Goal: Download file/media

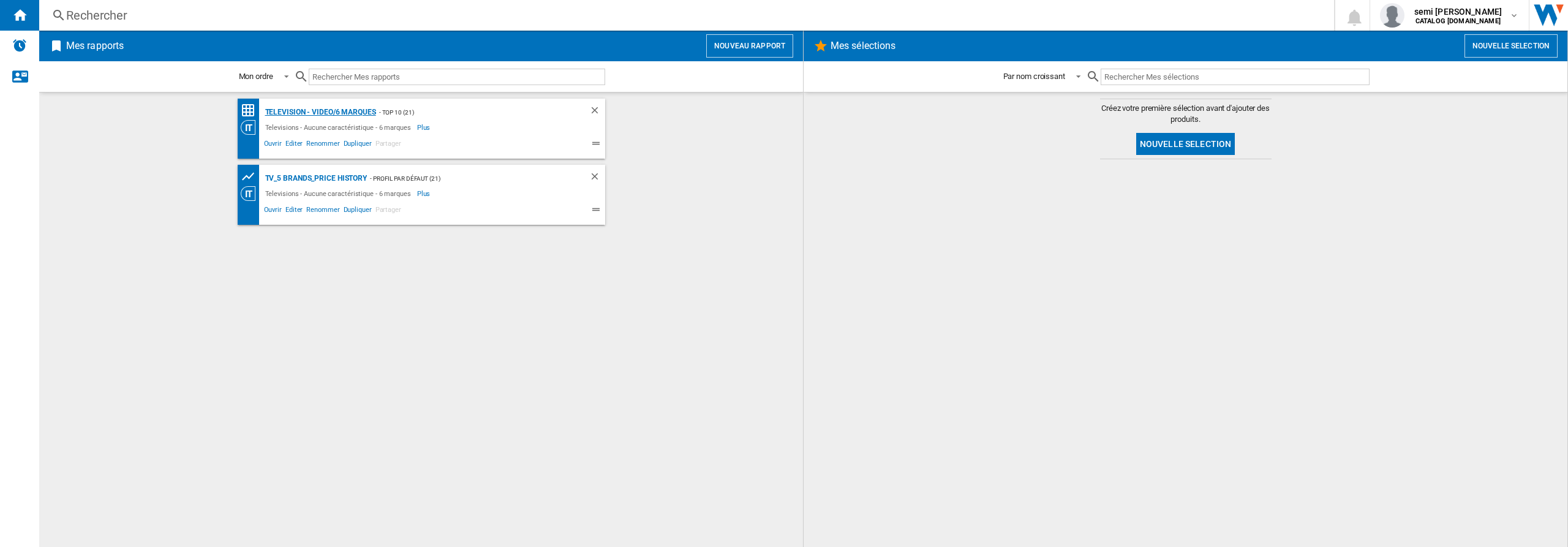
click at [343, 111] on div "Television - video/6 marques" at bounding box center [319, 112] width 114 height 15
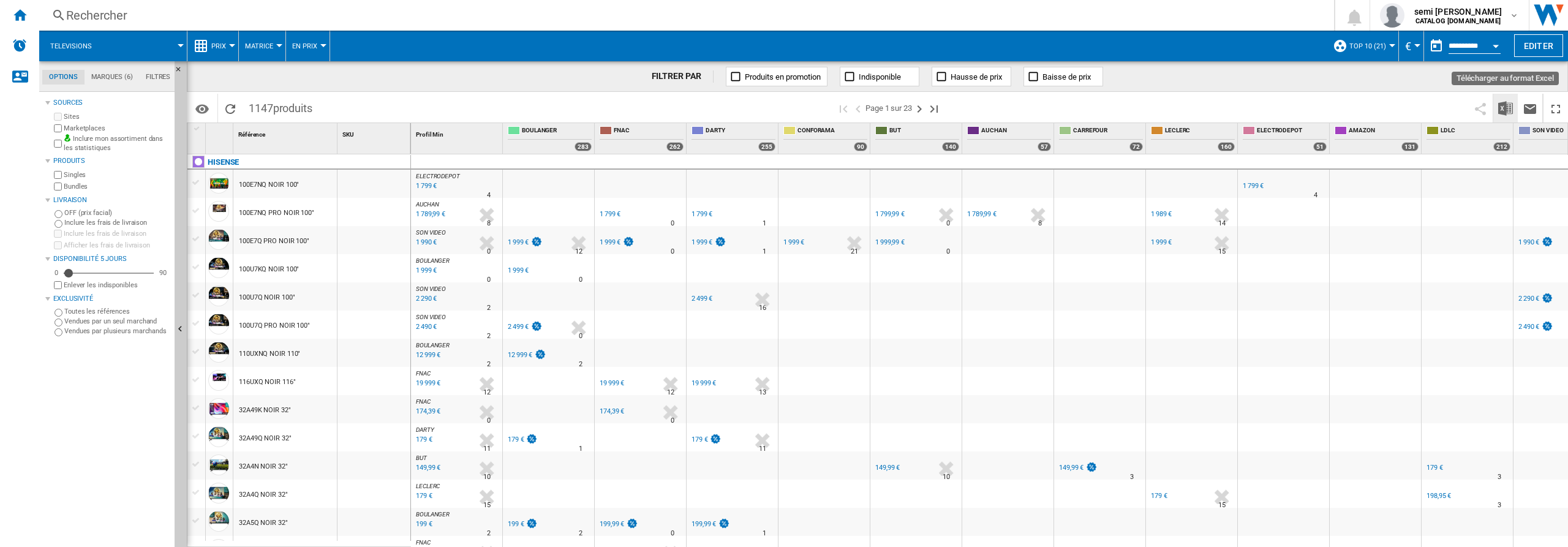
click at [1503, 108] on img "Télécharger au format Excel" at bounding box center [1505, 108] width 15 height 15
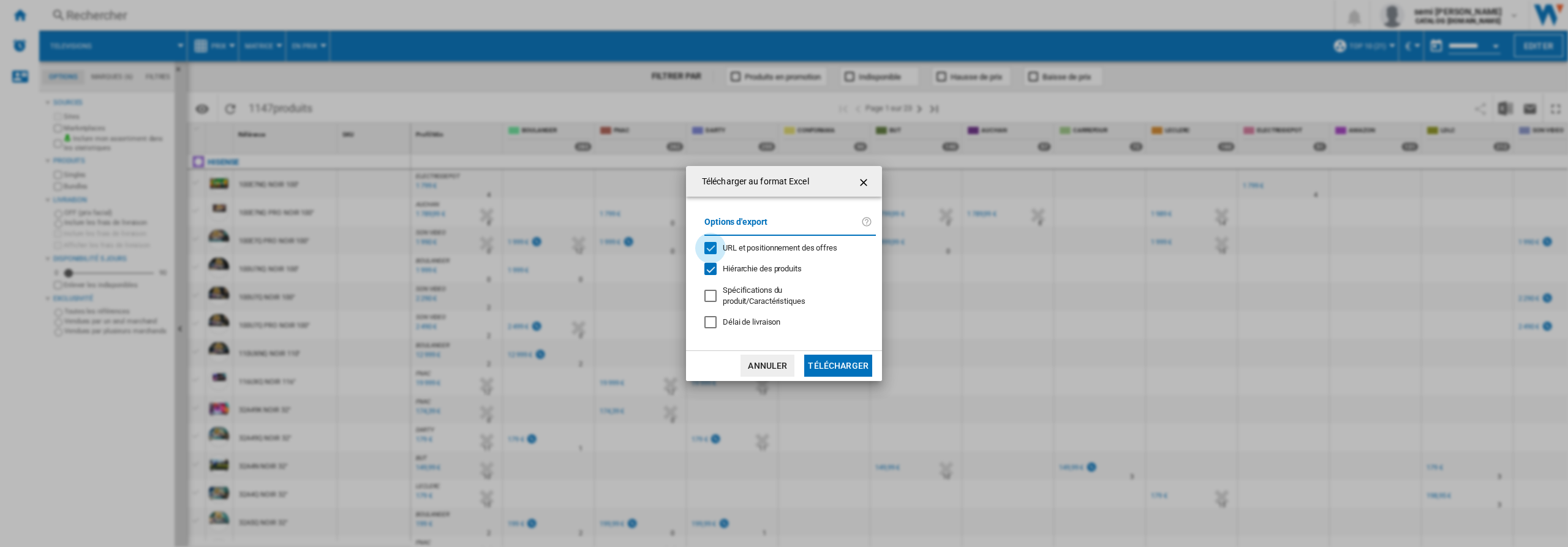
click at [709, 249] on div "URL et positionnement des offres" at bounding box center [710, 248] width 12 height 12
click at [714, 271] on div "Hiérarchie des produits" at bounding box center [710, 269] width 12 height 12
click at [840, 367] on button "Télécharger" at bounding box center [838, 366] width 68 height 22
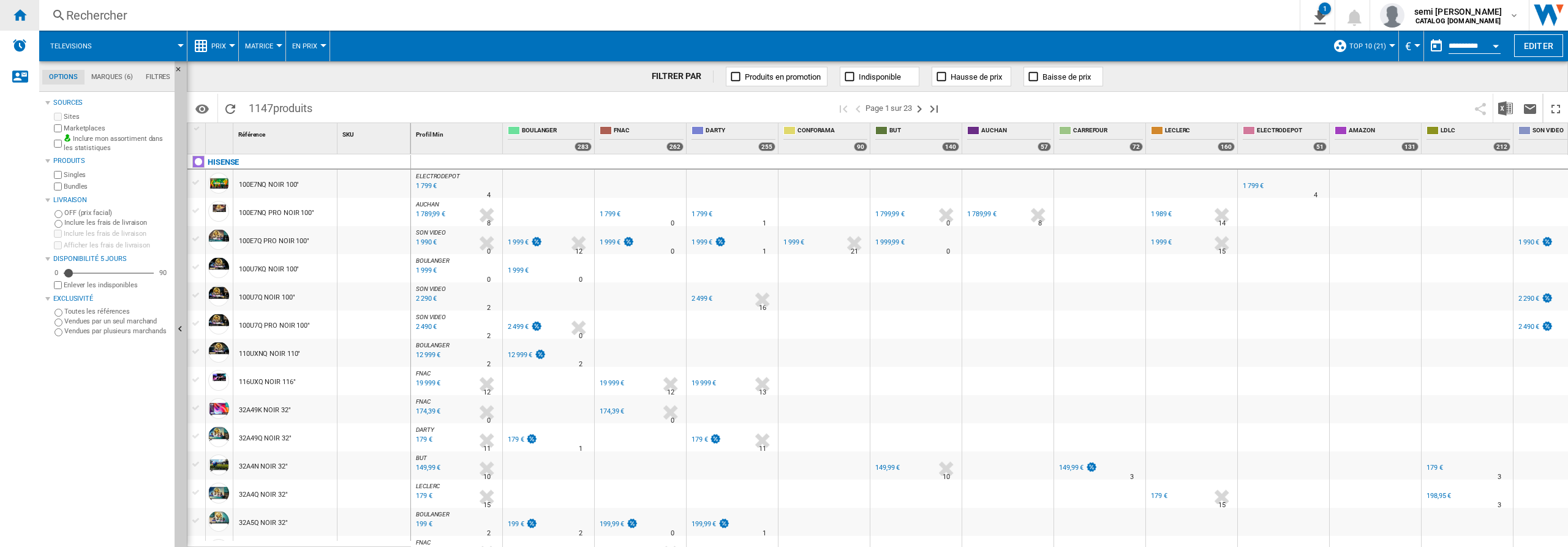
click at [16, 14] on ng-md-icon "Accueil" at bounding box center [20, 15] width 15 height 15
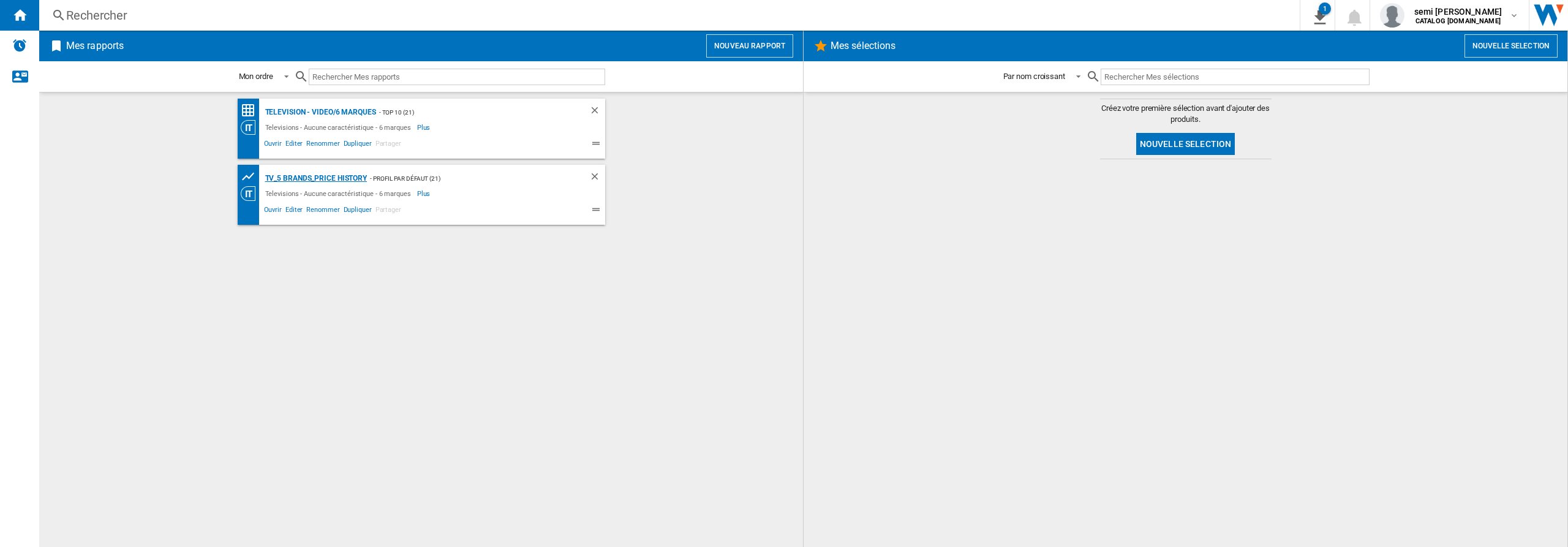
click at [315, 176] on div "TV_5 Brands_Price History" at bounding box center [315, 178] width 105 height 15
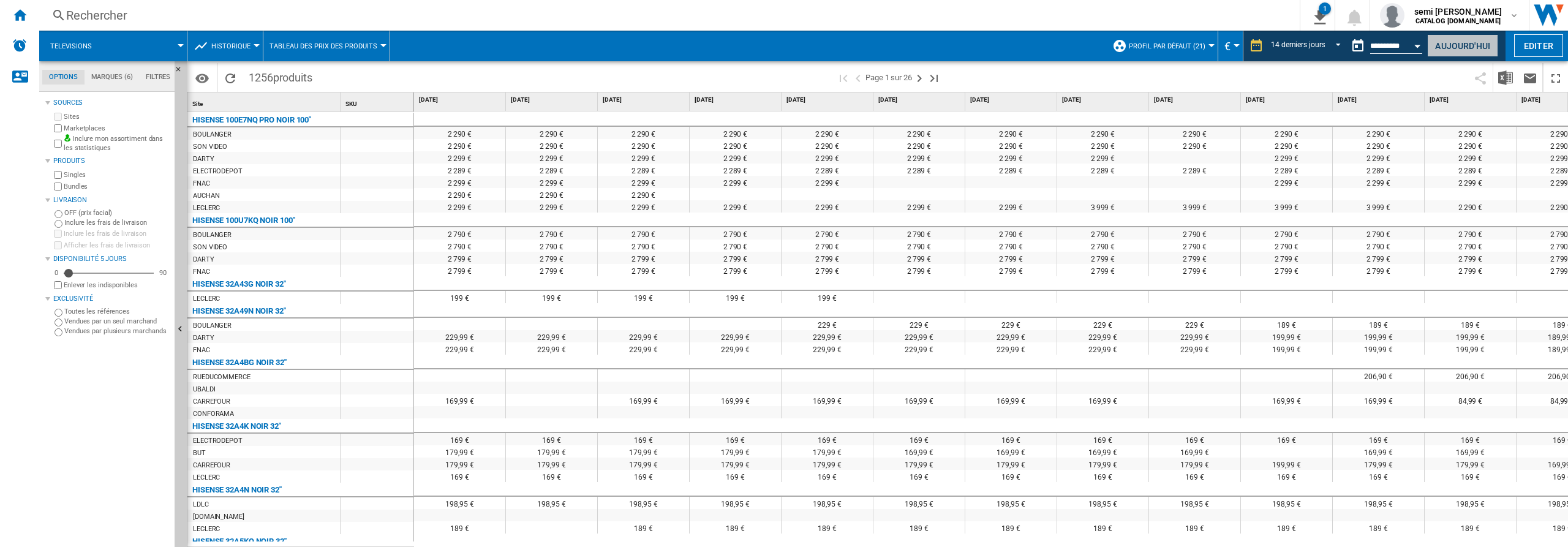
click at [1438, 49] on button "Aujourd'hui" at bounding box center [1462, 45] width 71 height 23
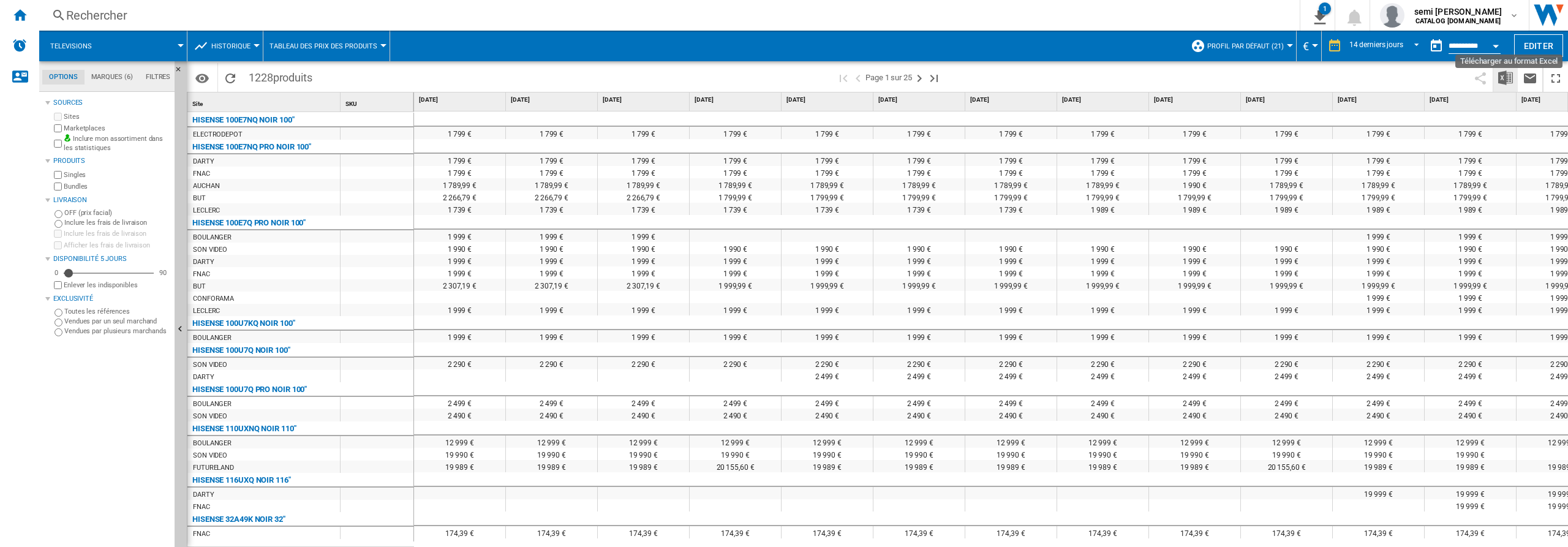
click at [1499, 85] on img "Télécharger au format Excel" at bounding box center [1505, 78] width 15 height 15
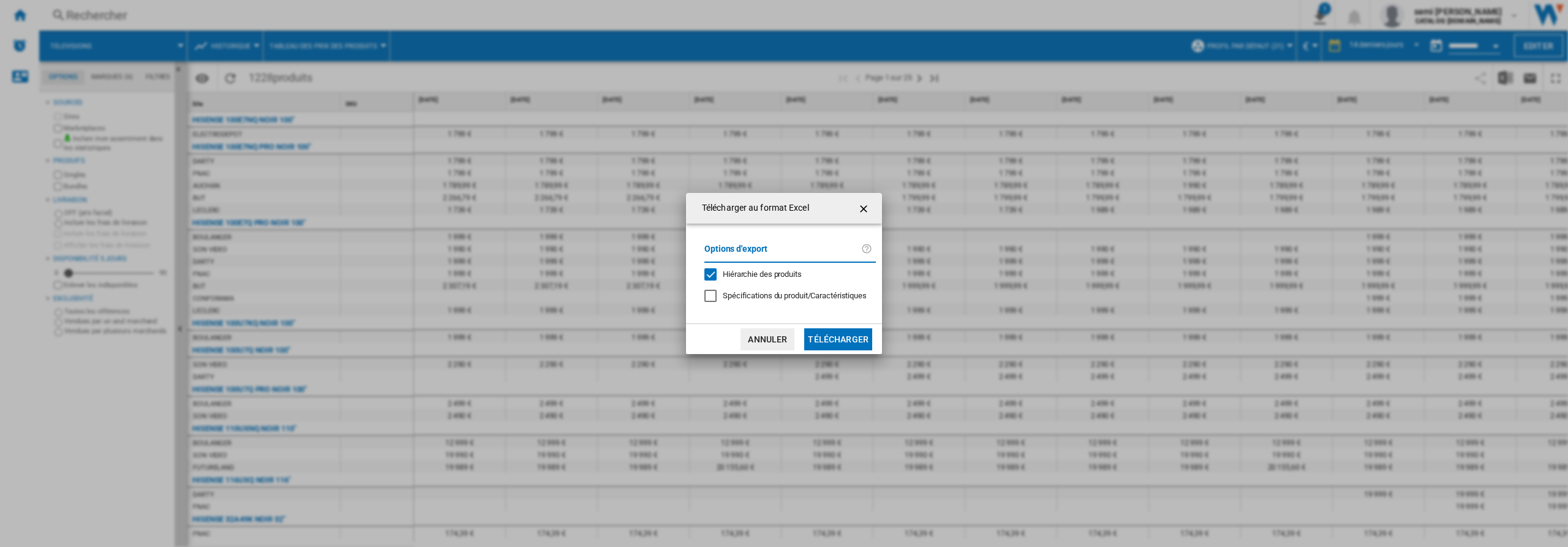
click at [711, 274] on div "Hiérarchie des produits" at bounding box center [710, 275] width 12 height 12
click at [845, 337] on button "Télécharger" at bounding box center [838, 339] width 68 height 22
